Goal: Task Accomplishment & Management: Manage account settings

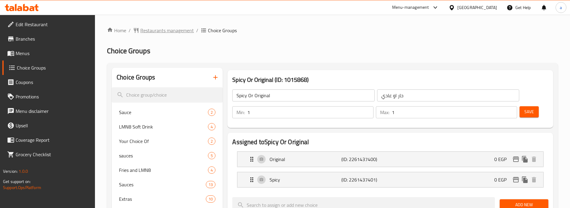
click at [151, 28] on span "Restaurants management" at bounding box center [167, 30] width 54 height 7
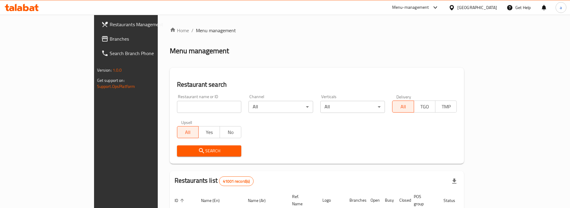
click at [97, 43] on link "Branches" at bounding box center [143, 39] width 93 height 14
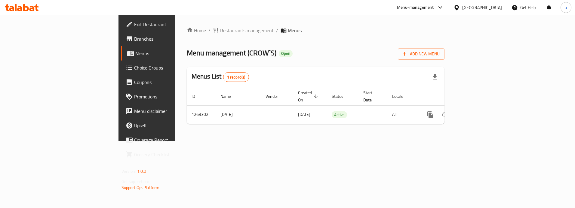
click at [134, 68] on span "Choice Groups" at bounding box center [171, 67] width 75 height 7
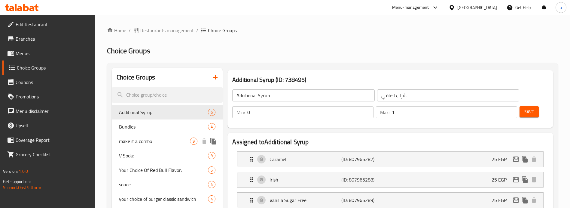
click at [157, 144] on span "make it a combo" at bounding box center [154, 140] width 71 height 7
type input "make it a combo"
type input "اجعلها كومبو"
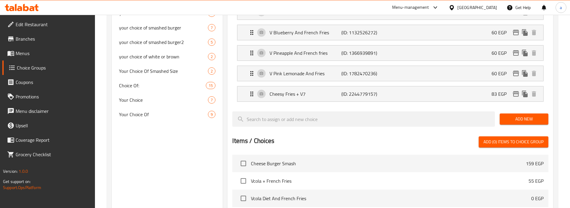
scroll to position [214, 0]
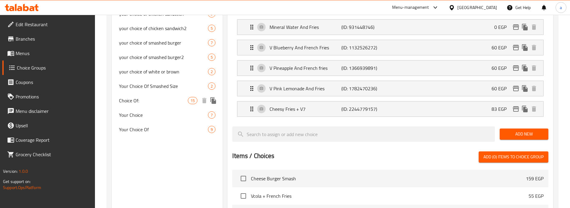
click at [151, 101] on span "Choice Of:" at bounding box center [153, 100] width 69 height 7
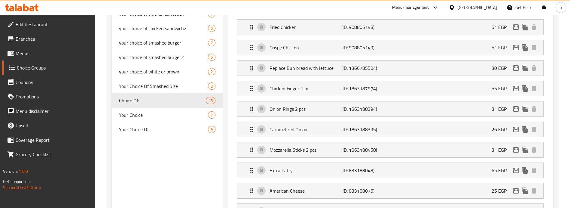
type input "Choice Of:"
type input "إختيار من:"
type input "6"
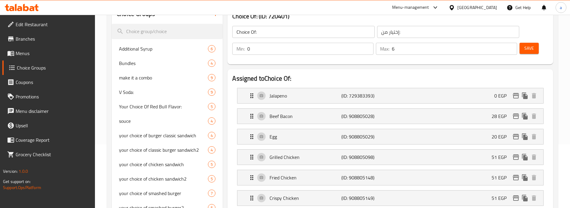
scroll to position [3, 0]
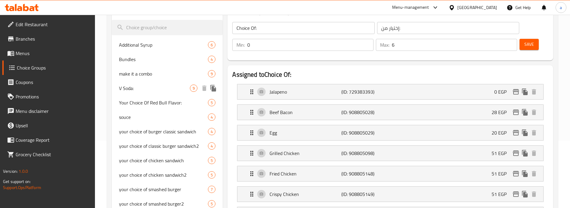
scroll to position [36, 0]
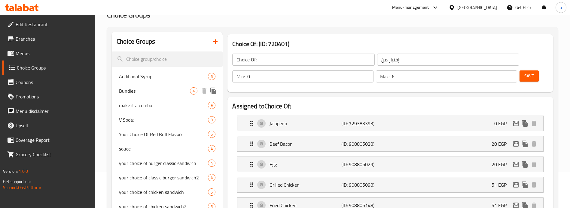
click at [144, 106] on span "make it a combo" at bounding box center [163, 105] width 89 height 7
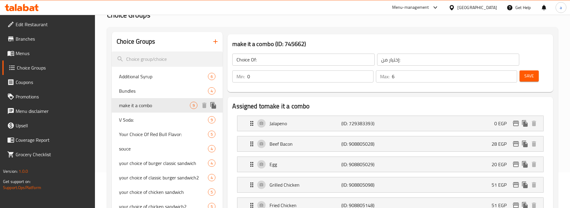
type input "make it a combo"
type input "اجعلها كومبو"
type input "1"
click at [147, 105] on span "make it a combo" at bounding box center [154, 105] width 71 height 7
click at [534, 102] on h2 "Assigned to make it a combo" at bounding box center [390, 106] width 316 height 9
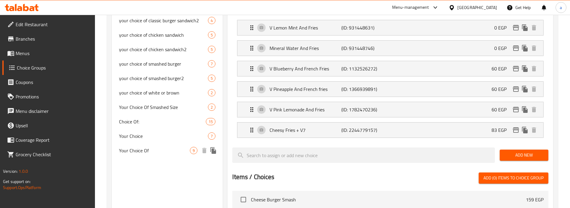
scroll to position [214, 0]
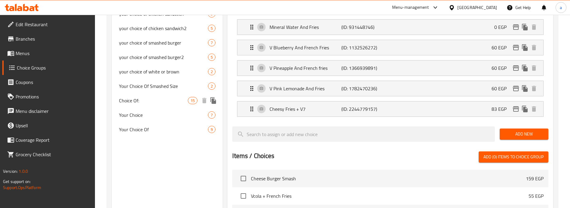
drag, startPoint x: 143, startPoint y: 103, endPoint x: 574, endPoint y: 155, distance: 434.0
click at [143, 103] on span "Choice Of:" at bounding box center [153, 100] width 69 height 7
type input "Choice Of:"
type input "إختيار من:"
type input "6"
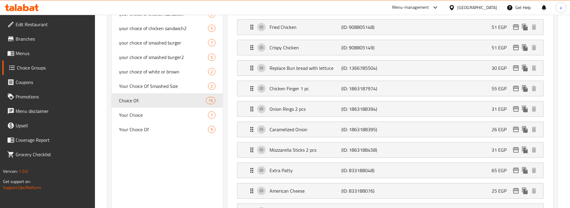
click at [547, 109] on li "Onion Rings 2 pcs (ID: 1863188394) 31 EGP Name (En) Onion Rings 2 pcs Name (En)…" at bounding box center [390, 109] width 316 height 20
click at [548, 106] on li "Onion Rings 2 pcs (ID: 1863188394) 31 EGP Name (En) Onion Rings 2 pcs Name (En)…" at bounding box center [390, 109] width 316 height 20
click at [553, 98] on div "Assigned to Choice Of: Jalapeno (ID: 729383393) 0 EGP Name (En) Jalapeno Name (…" at bounding box center [391, 169] width 326 height 501
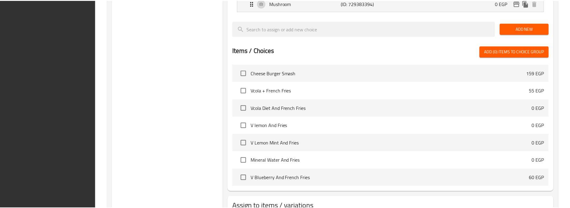
scroll to position [487, 0]
